Goal: Information Seeking & Learning: Learn about a topic

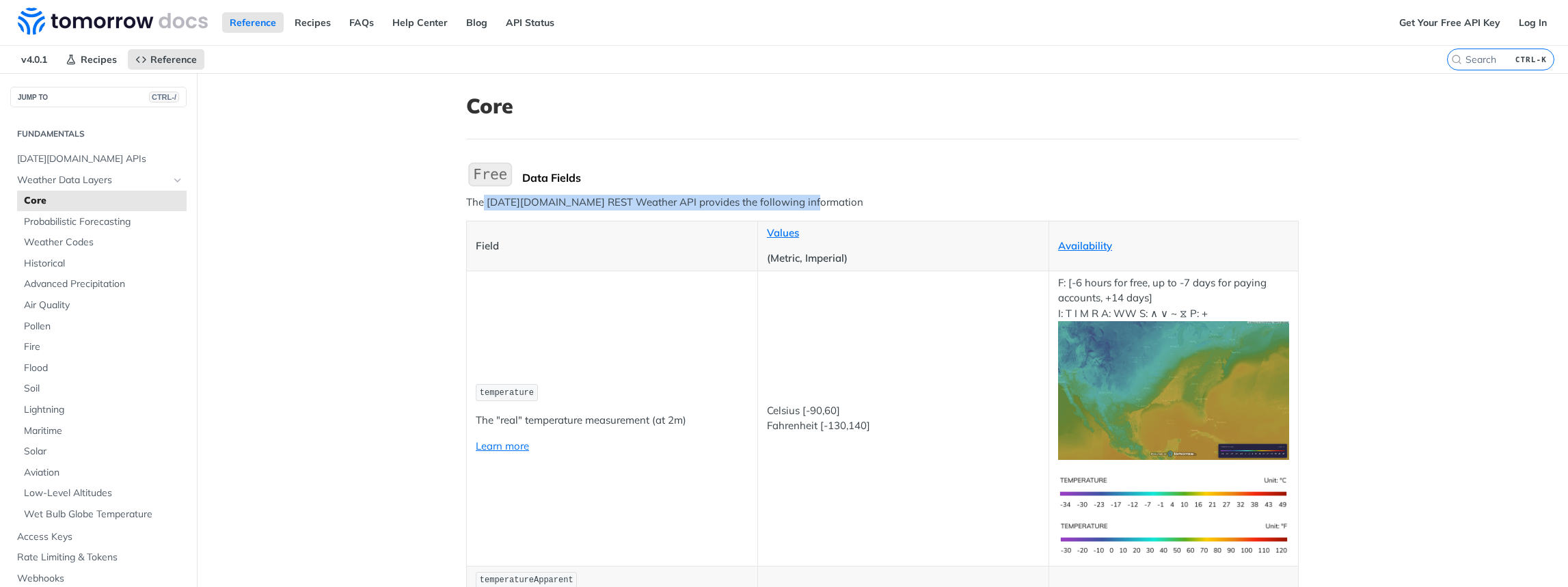
drag, startPoint x: 480, startPoint y: 199, endPoint x: 878, endPoint y: 193, distance: 398.0
click at [878, 195] on p "The [DATE][DOMAIN_NAME] REST Weather API provides the following information" at bounding box center [882, 203] width 833 height 16
drag, startPoint x: 1055, startPoint y: 280, endPoint x: 1109, endPoint y: 283, distance: 54.1
click at [1109, 283] on p "F: [-6 hours for free, up to -7 days for paying accounts, +14 days] I: T I M R …" at bounding box center [1173, 367] width 231 height 184
click at [1185, 292] on p "F: [-6 hours for free, up to -7 days for paying accounts, +14 days] I: T I M R …" at bounding box center [1173, 367] width 231 height 184
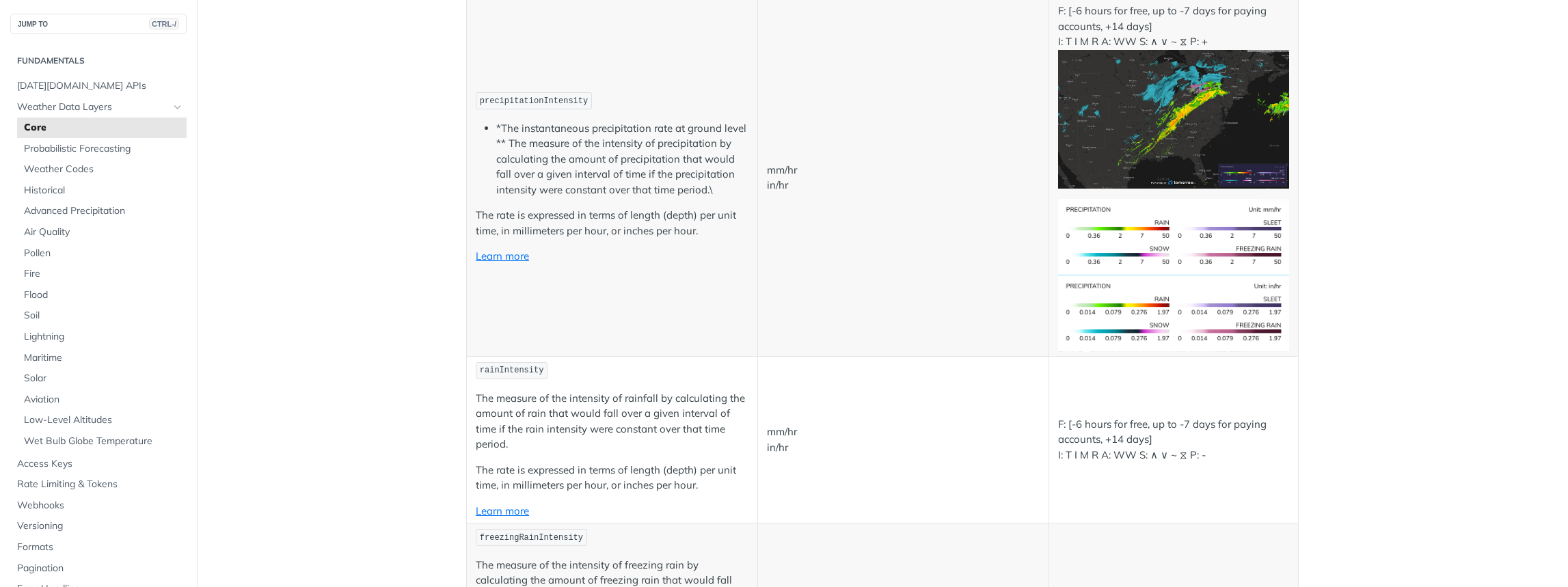
scroll to position [2516, 0]
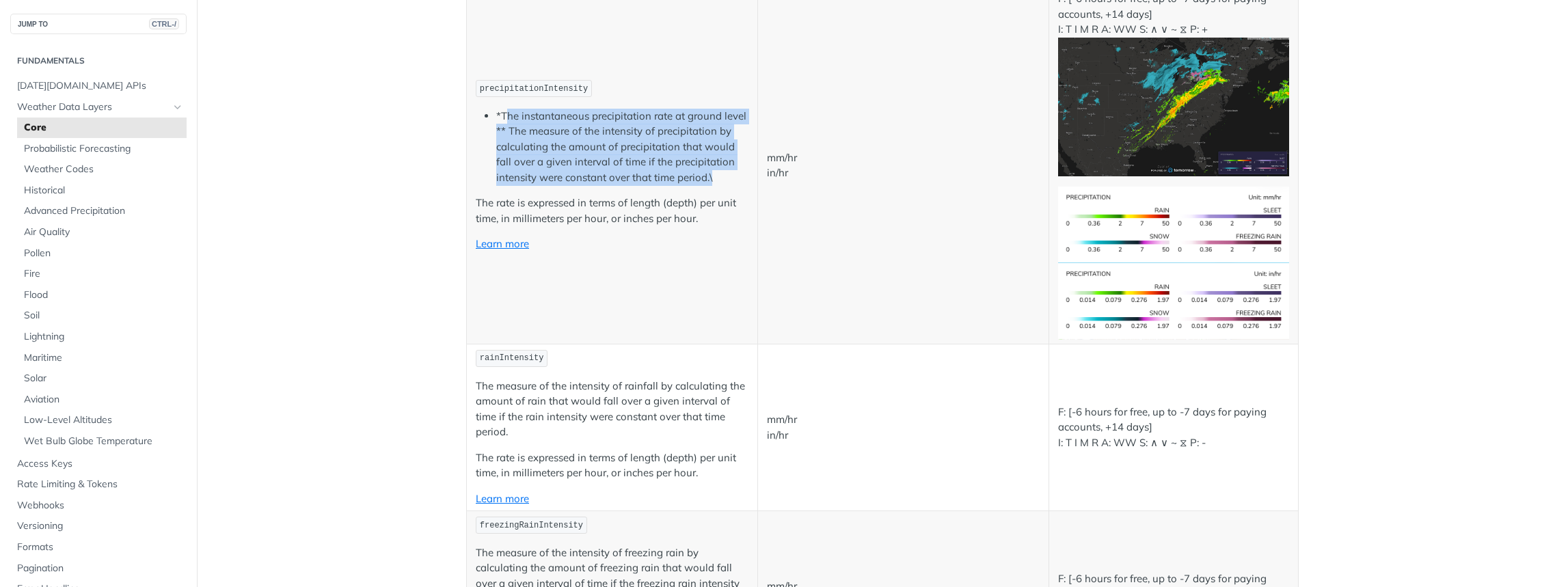
drag, startPoint x: 501, startPoint y: 117, endPoint x: 735, endPoint y: 173, distance: 240.6
click at [735, 173] on li "*The instantaneous precipitation rate at ground level ** The measure of the int…" at bounding box center [623, 147] width 252 height 77
click at [735, 174] on li "*The instantaneous precipitation rate at ground level ** The measure of the int…" at bounding box center [623, 147] width 252 height 77
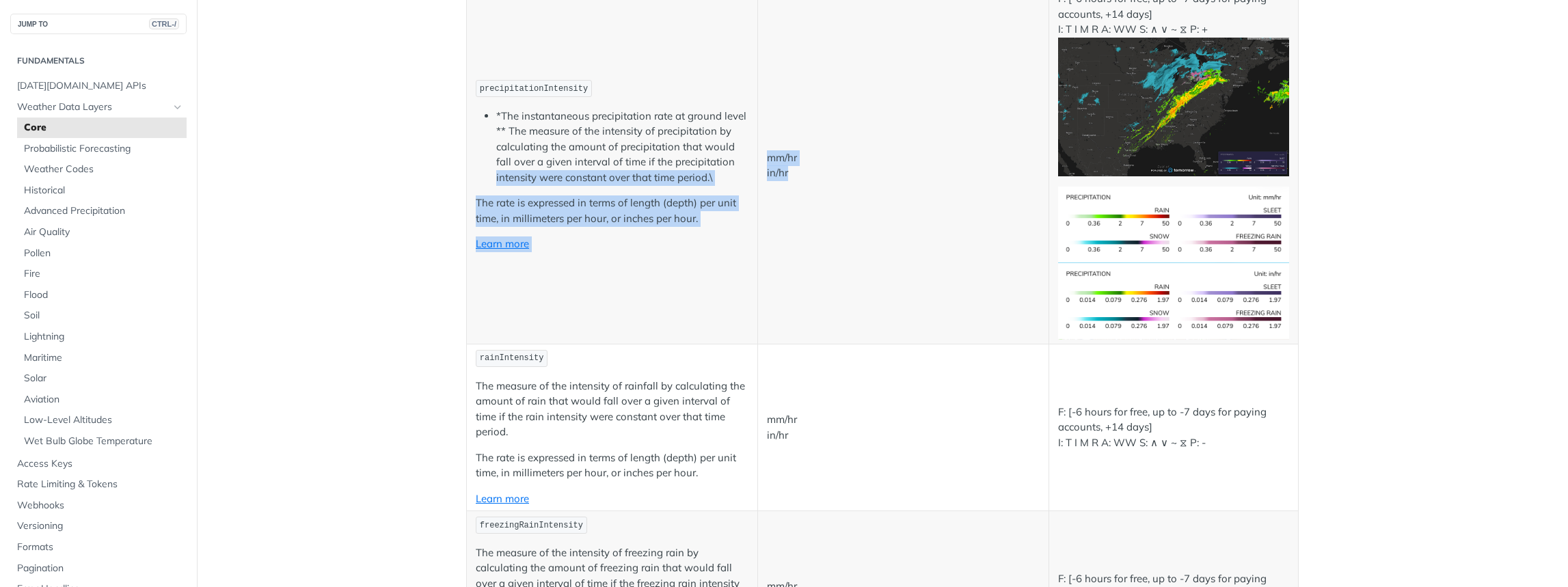
drag, startPoint x: 797, startPoint y: 170, endPoint x: 713, endPoint y: 164, distance: 84.2
click at [727, 158] on tr "precipitationIntensity *The instantaneous precipitation rate at ground level **…" at bounding box center [883, 166] width 832 height 358
click at [706, 178] on li "*The instantaneous precipitation rate at ground level ** The measure of the int…" at bounding box center [623, 147] width 252 height 77
drag, startPoint x: 691, startPoint y: 225, endPoint x: 538, endPoint y: 138, distance: 176.0
click at [538, 138] on td "precipitationIntensity *The instantaneous precipitation rate at ground level **…" at bounding box center [612, 166] width 291 height 358
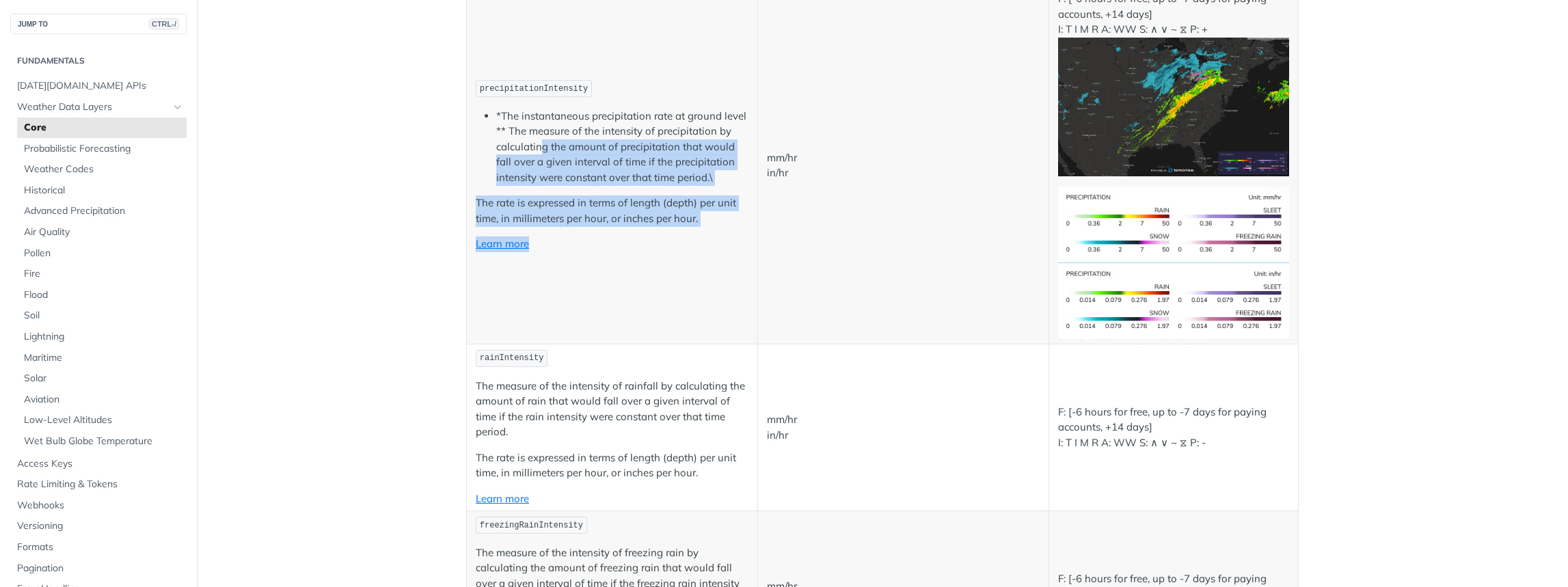
click at [538, 138] on li "*The instantaneous precipitation rate at ground level ** The measure of the int…" at bounding box center [623, 147] width 252 height 77
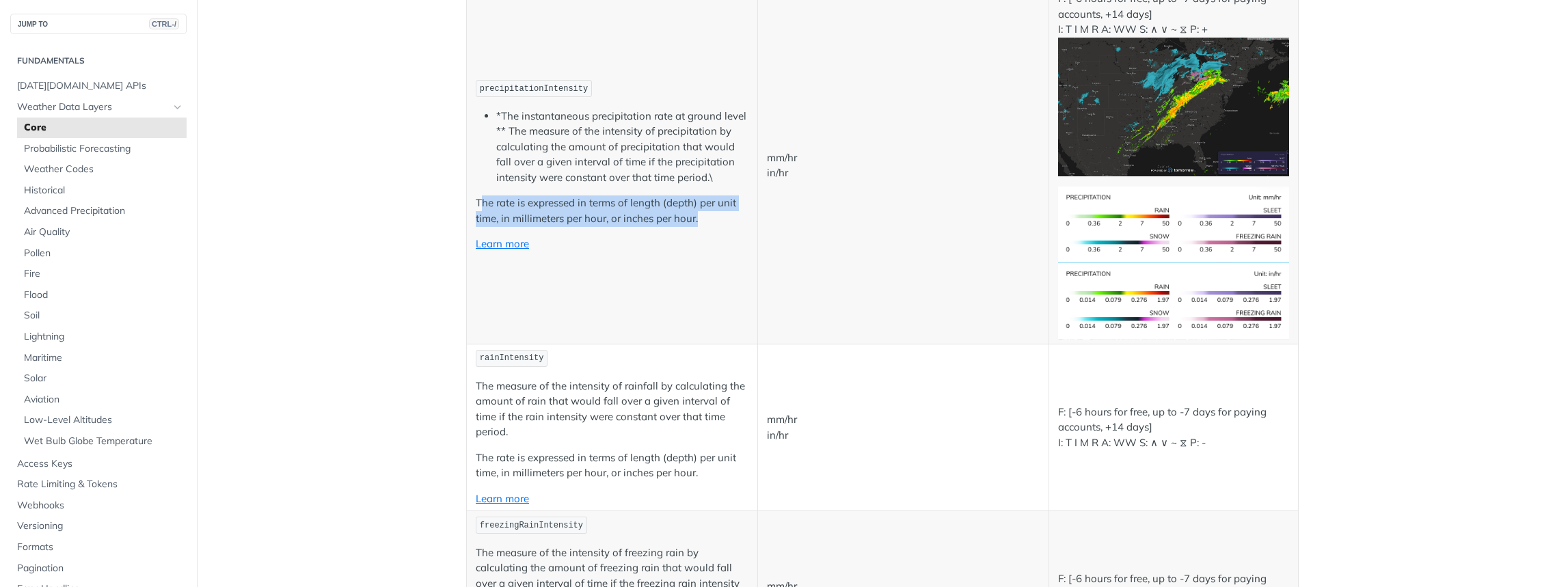
drag, startPoint x: 480, startPoint y: 200, endPoint x: 698, endPoint y: 214, distance: 218.4
click at [698, 214] on p "The rate is expressed in terms of length (depth) per unit time, in millimeters …" at bounding box center [612, 211] width 273 height 31
click at [1087, 212] on img "Expand image" at bounding box center [1173, 225] width 231 height 77
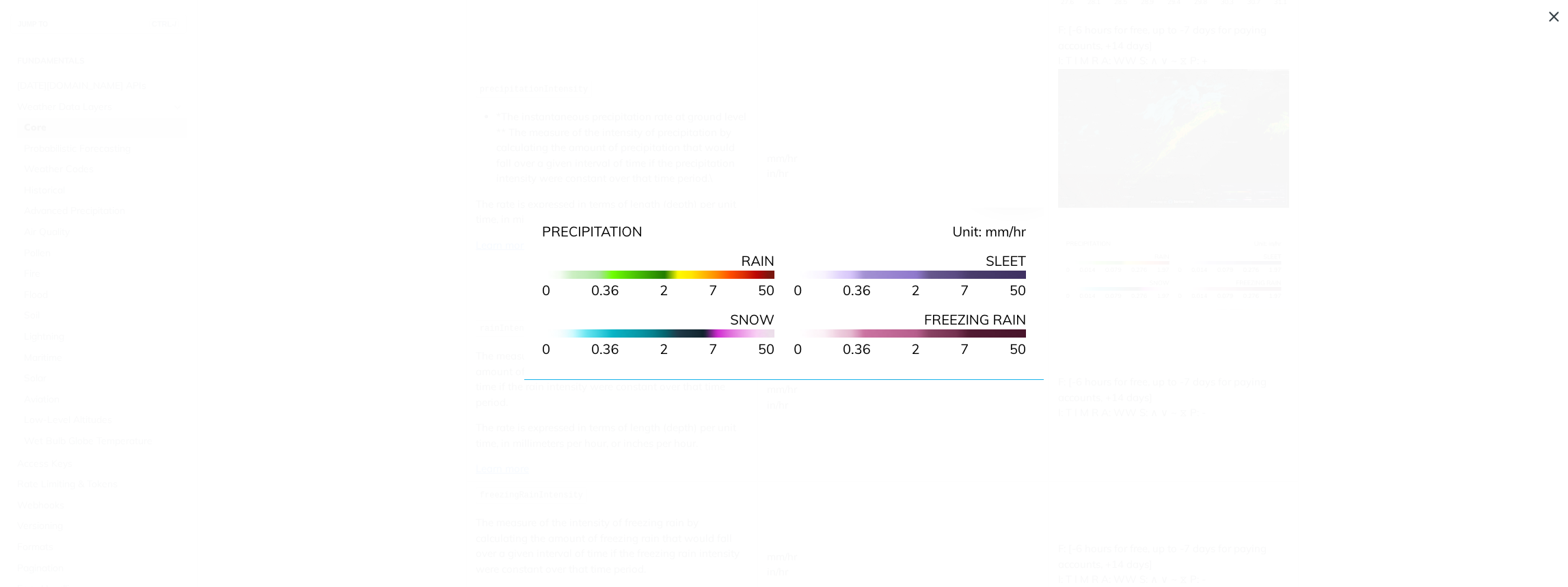
click at [693, 245] on img "Collapse image" at bounding box center [784, 294] width 520 height 173
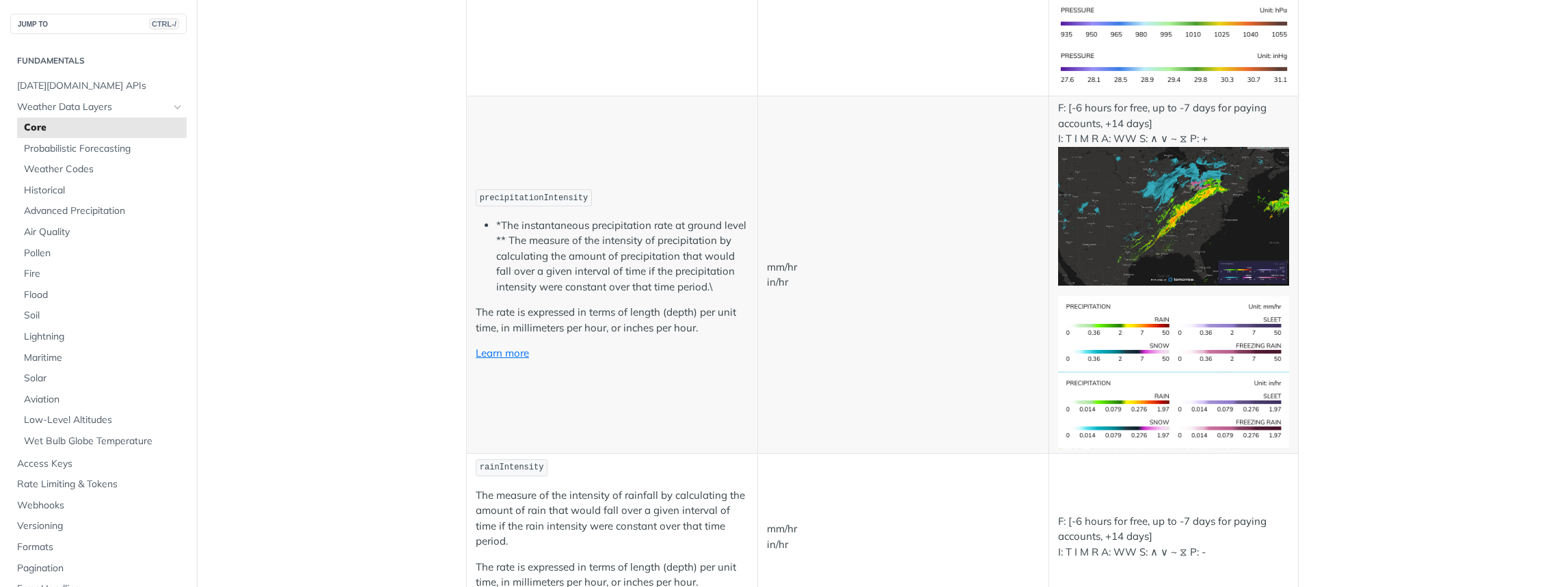
scroll to position [2406, 0]
drag, startPoint x: 1058, startPoint y: 106, endPoint x: 1235, endPoint y: 103, distance: 177.0
click at [1232, 104] on p "F: [-6 hours for free, up to -7 days for paying accounts, +14 days] I: T I M R …" at bounding box center [1173, 192] width 231 height 184
click at [1235, 103] on p "F: [-6 hours for free, up to -7 days for paying accounts, +14 days] I: T I M R …" at bounding box center [1173, 192] width 231 height 184
drag, startPoint x: 1270, startPoint y: 103, endPoint x: 1052, endPoint y: 107, distance: 218.0
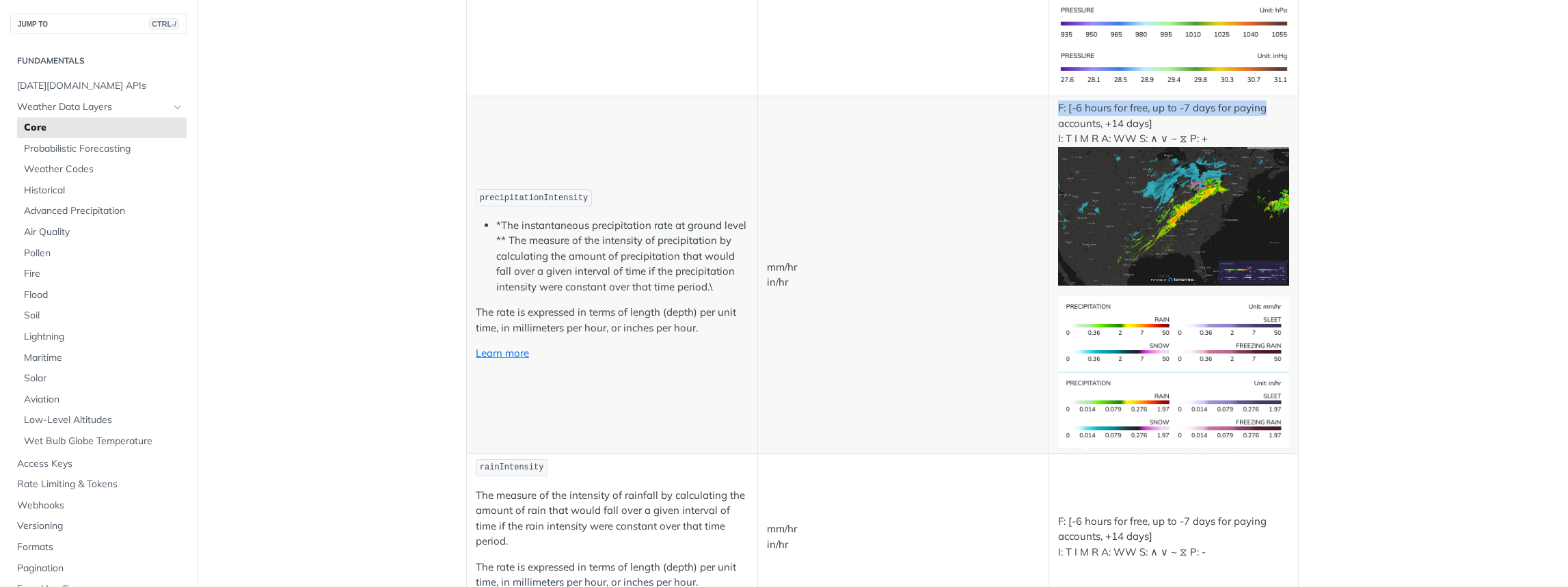
click at [1052, 107] on td "F: [-6 hours for free, up to -7 days for paying accounts, +14 days] I: T I M R …" at bounding box center [1173, 276] width 249 height 358
drag, startPoint x: 1052, startPoint y: 107, endPoint x: 1157, endPoint y: 118, distance: 105.6
click at [1148, 117] on td "F: [-6 hours for free, up to -7 days for paying accounts, +14 days] I: T I M R …" at bounding box center [1173, 276] width 249 height 358
click at [1164, 119] on p "F: [-6 hours for free, up to -7 days for paying accounts, +14 days] I: T I M R …" at bounding box center [1173, 192] width 231 height 184
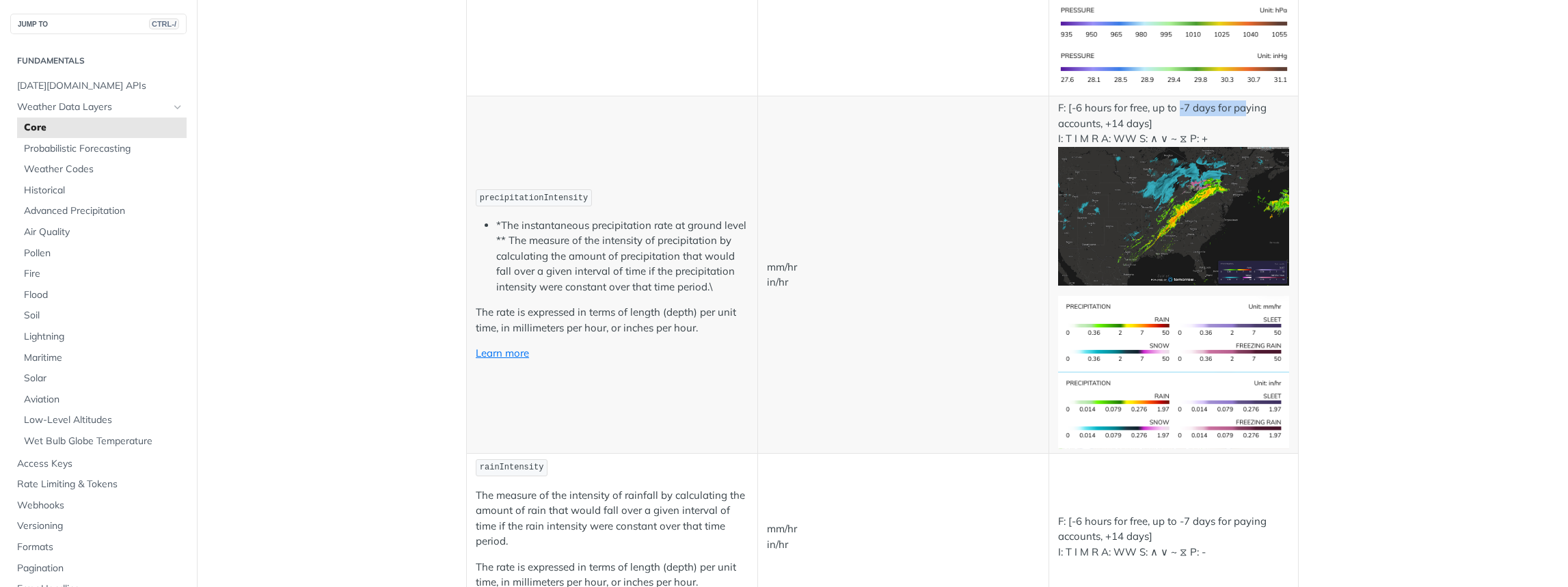
drag, startPoint x: 1176, startPoint y: 107, endPoint x: 1257, endPoint y: 106, distance: 81.0
click at [1247, 107] on p "F: [-6 hours for free, up to -7 days for paying accounts, +14 days] I: T I M R …" at bounding box center [1173, 192] width 231 height 184
click at [1257, 106] on p "F: [-6 hours for free, up to -7 days for paying accounts, +14 days] I: T I M R …" at bounding box center [1173, 192] width 231 height 184
drag, startPoint x: 1271, startPoint y: 102, endPoint x: 1059, endPoint y: 106, distance: 212.0
click at [1059, 106] on p "F: [-6 hours for free, up to -7 days for paying accounts, +14 days] I: T I M R …" at bounding box center [1173, 192] width 231 height 184
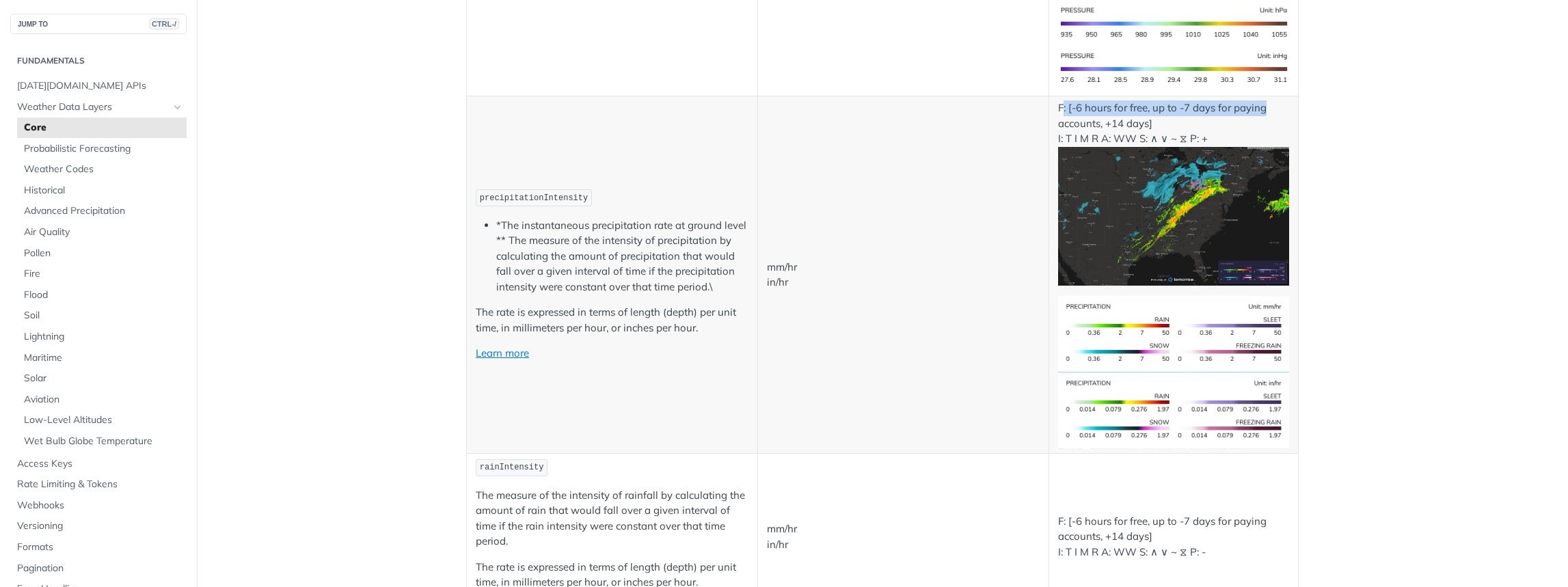
click at [1059, 106] on p "F: [-6 hours for free, up to -7 days for paying accounts, +14 days] I: T I M R …" at bounding box center [1173, 192] width 231 height 184
drag, startPoint x: 1115, startPoint y: 107, endPoint x: 1234, endPoint y: 121, distance: 119.8
click at [1233, 121] on p "F: [-6 hours for free, up to -7 days for paying accounts, +14 days] I: T I M R …" at bounding box center [1173, 192] width 231 height 184
click at [1234, 121] on p "F: [-6 hours for free, up to -7 days for paying accounts, +14 days] I: T I M R …" at bounding box center [1173, 192] width 231 height 184
drag, startPoint x: 1182, startPoint y: 105, endPoint x: 1123, endPoint y: 105, distance: 59.0
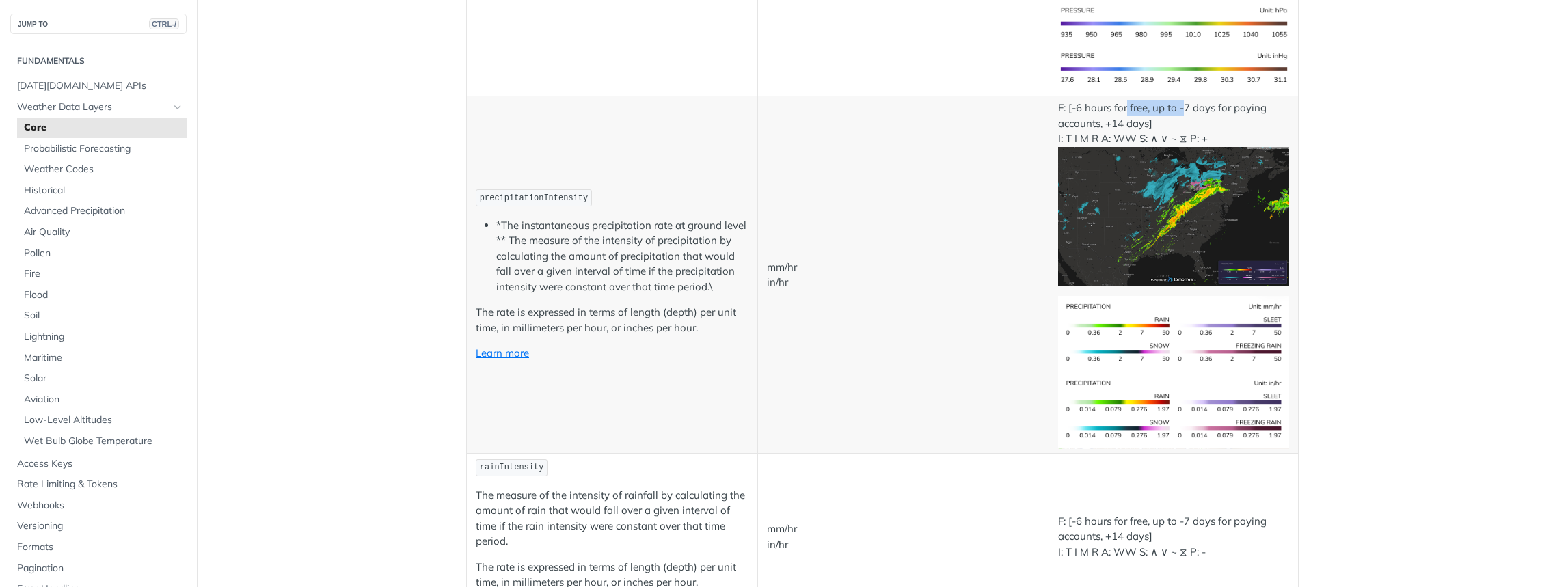
click at [1123, 105] on p "F: [-6 hours for free, up to -7 days for paying accounts, +14 days] I: T I M R …" at bounding box center [1173, 192] width 231 height 184
click at [1123, 105] on p "F: [-6 hours for free, up to -7 days for paying accounts, +14 days] I: T I M R …" at bounding box center [1173, 192] width 231 height 184
drag, startPoint x: 1144, startPoint y: 105, endPoint x: 1196, endPoint y: 112, distance: 52.5
click at [1188, 110] on p "F: [-6 hours for free, up to -7 days for paying accounts, +14 days] I: T I M R …" at bounding box center [1173, 192] width 231 height 184
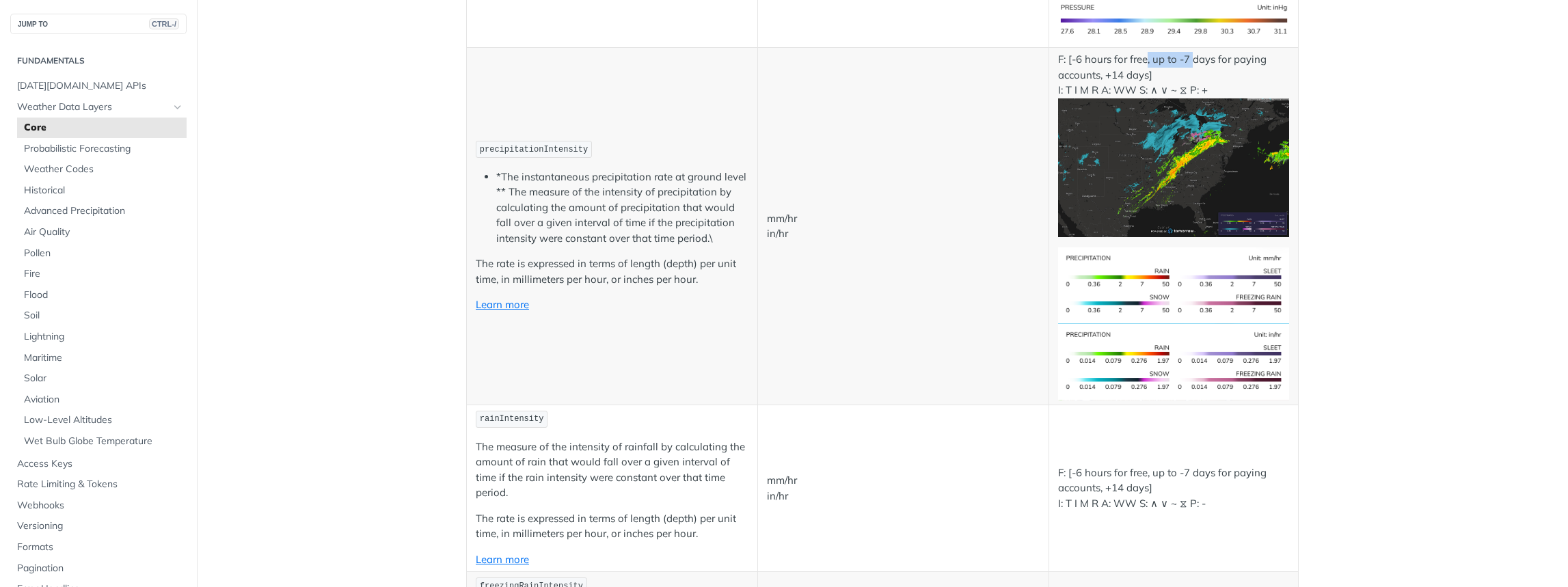
scroll to position [2516, 0]
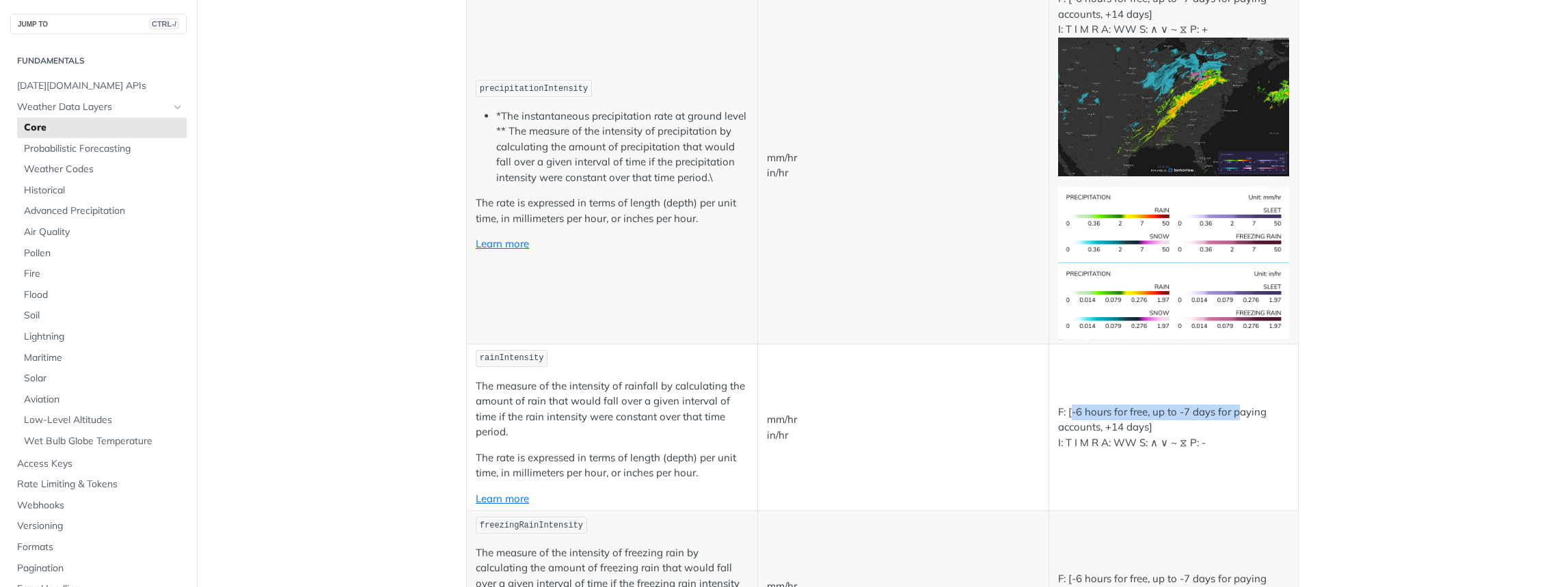
drag, startPoint x: 1069, startPoint y: 412, endPoint x: 1242, endPoint y: 412, distance: 173.0
click at [1238, 412] on p "F: [-6 hours for free, up to -7 days for paying accounts, +14 days] I: T I M R …" at bounding box center [1173, 428] width 231 height 46
click at [1242, 412] on p "F: [-6 hours for free, up to -7 days for paying accounts, +14 days] I: T I M R …" at bounding box center [1173, 428] width 231 height 46
drag, startPoint x: 1275, startPoint y: 409, endPoint x: 1075, endPoint y: 404, distance: 200.1
click at [1075, 405] on p "F: [-6 hours for free, up to -7 days for paying accounts, +14 days] I: T I M R …" at bounding box center [1173, 428] width 231 height 46
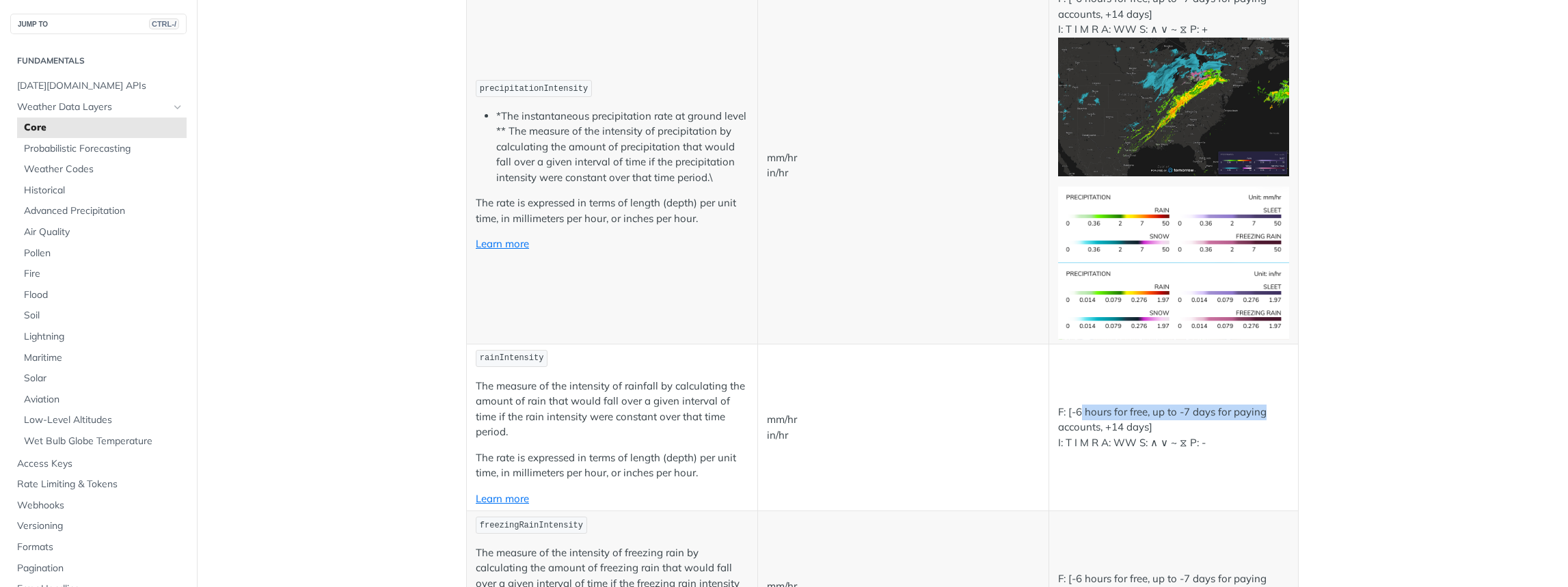
click at [1075, 405] on p "F: [-6 hours for free, up to -7 days for paying accounts, +14 days] I: T I M R …" at bounding box center [1173, 428] width 231 height 46
drag, startPoint x: 1065, startPoint y: 407, endPoint x: 1251, endPoint y: 431, distance: 187.5
click at [1251, 431] on p "F: [-6 hours for free, up to -7 days for paying accounts, +14 days] I: T I M R …" at bounding box center [1173, 428] width 231 height 46
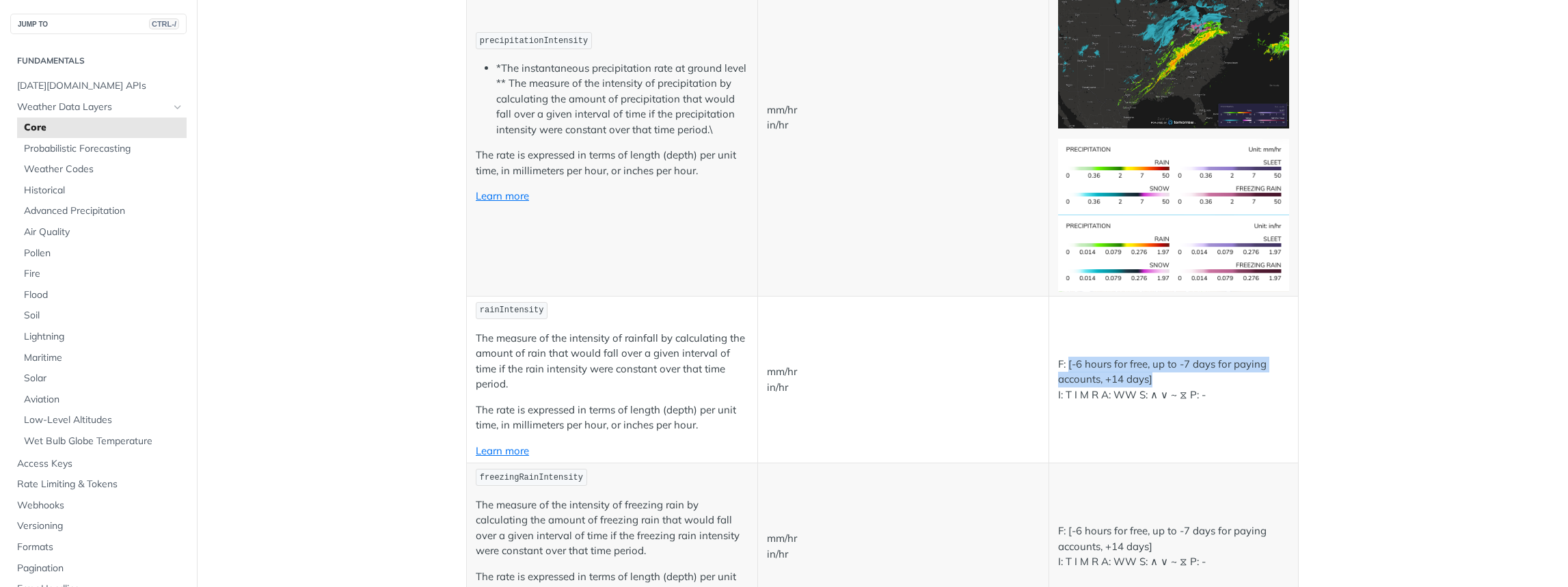
scroll to position [2625, 0]
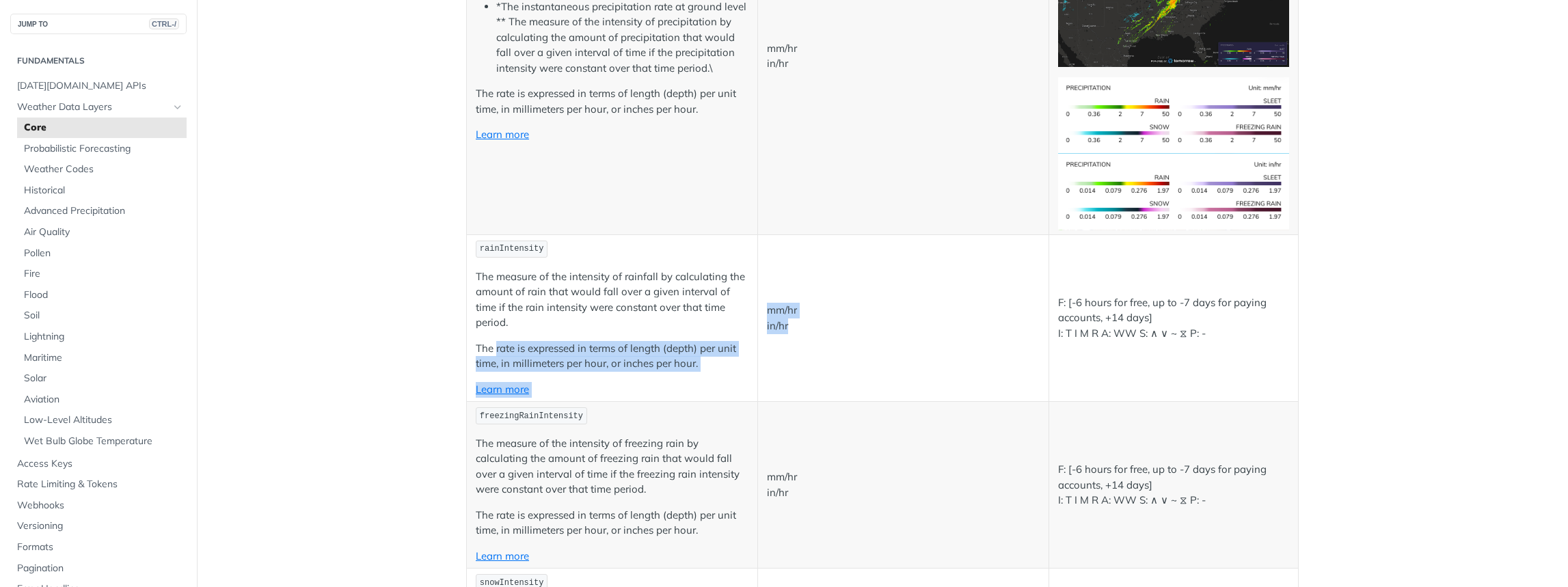
drag, startPoint x: 492, startPoint y: 349, endPoint x: 811, endPoint y: 362, distance: 319.3
click at [811, 362] on tr "rainIntensity The measure of the intensity of rainfall by calculating the amoun…" at bounding box center [883, 318] width 832 height 167
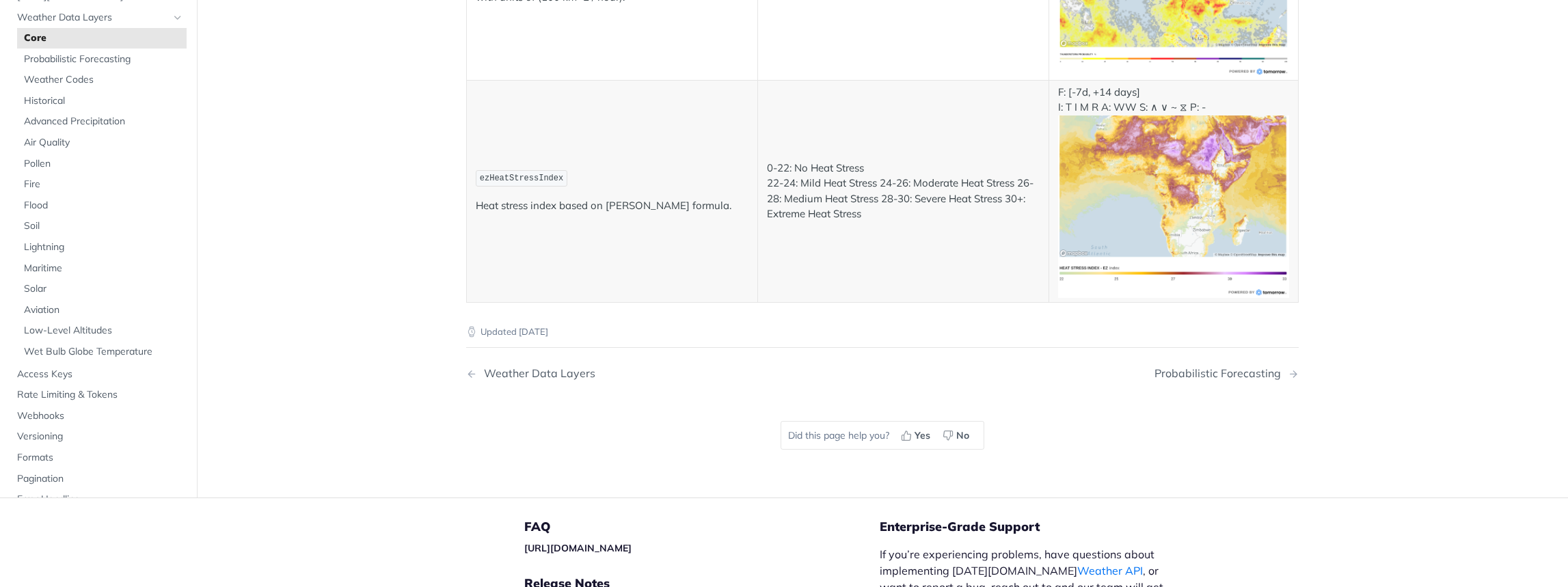
scroll to position [7565, 0]
